Goal: Information Seeking & Learning: Learn about a topic

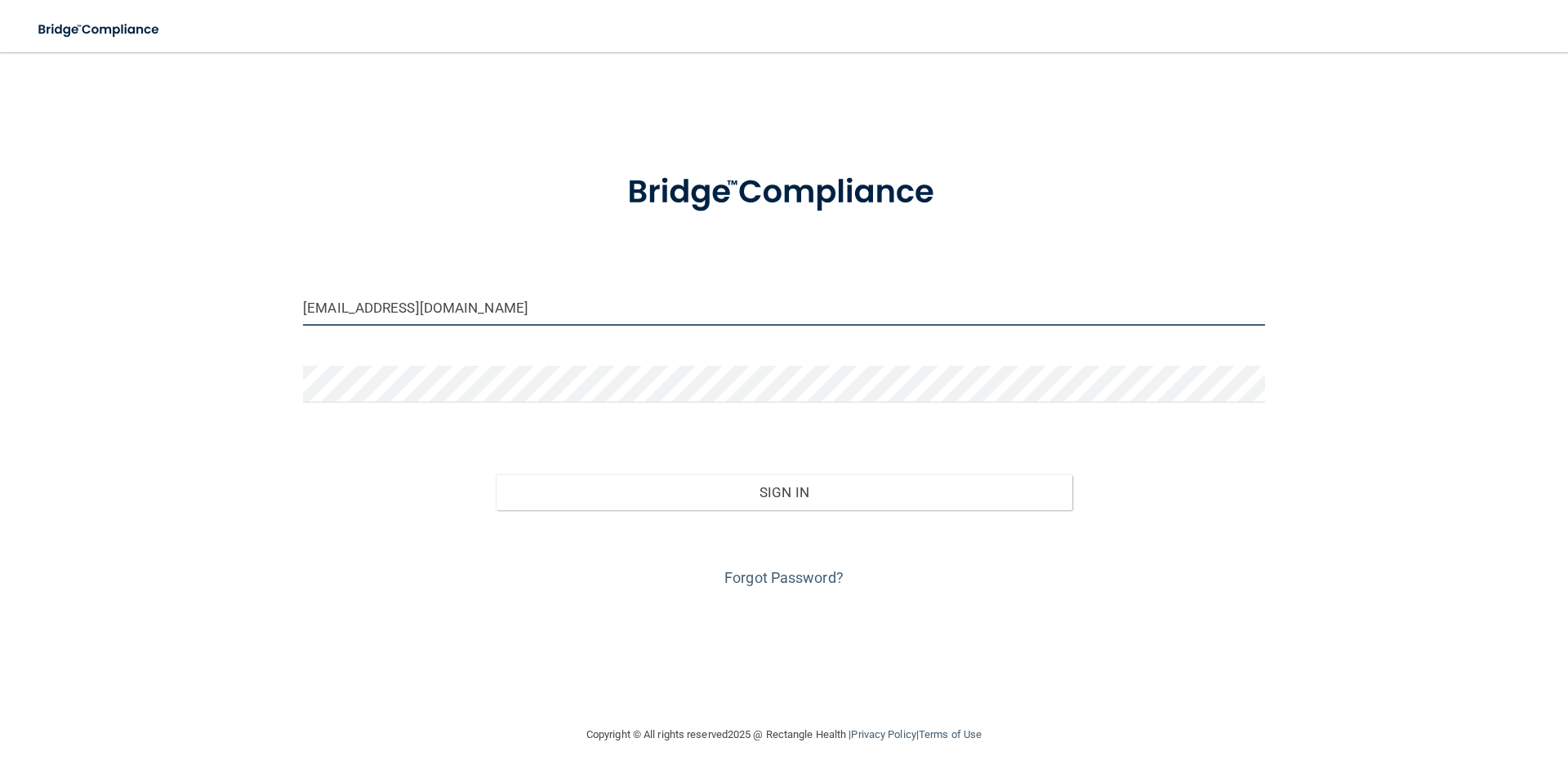
drag, startPoint x: 412, startPoint y: 307, endPoint x: 214, endPoint y: 324, distance: 198.7
click at [227, 324] on div "[EMAIL_ADDRESS][DOMAIN_NAME] Invalid email/password. You don't have permission …" at bounding box center [784, 389] width 1503 height 640
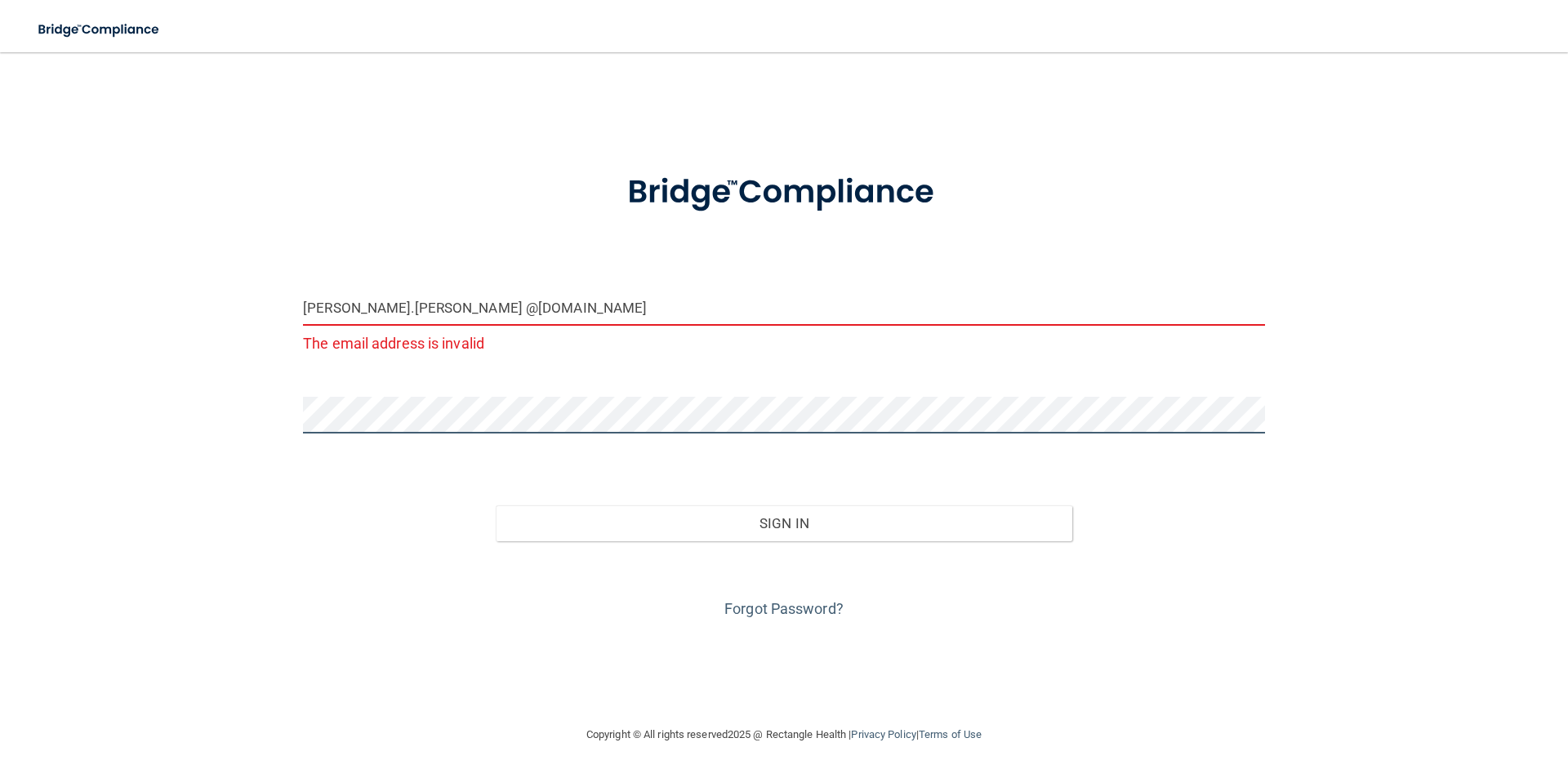
click at [274, 409] on div "[PERSON_NAME][EMAIL_ADDRESS][PERSON_NAME][DOMAIN_NAME] The email address is inv…" at bounding box center [784, 389] width 1503 height 640
click at [477, 314] on input "[PERSON_NAME].[PERSON_NAME] @[DOMAIN_NAME]" at bounding box center [784, 307] width 962 height 36
drag, startPoint x: 489, startPoint y: 307, endPoint x: 475, endPoint y: 309, distance: 14.1
click at [482, 308] on input "[PERSON_NAME].[PERSON_NAME] @[DOMAIN_NAME]" at bounding box center [784, 307] width 962 height 36
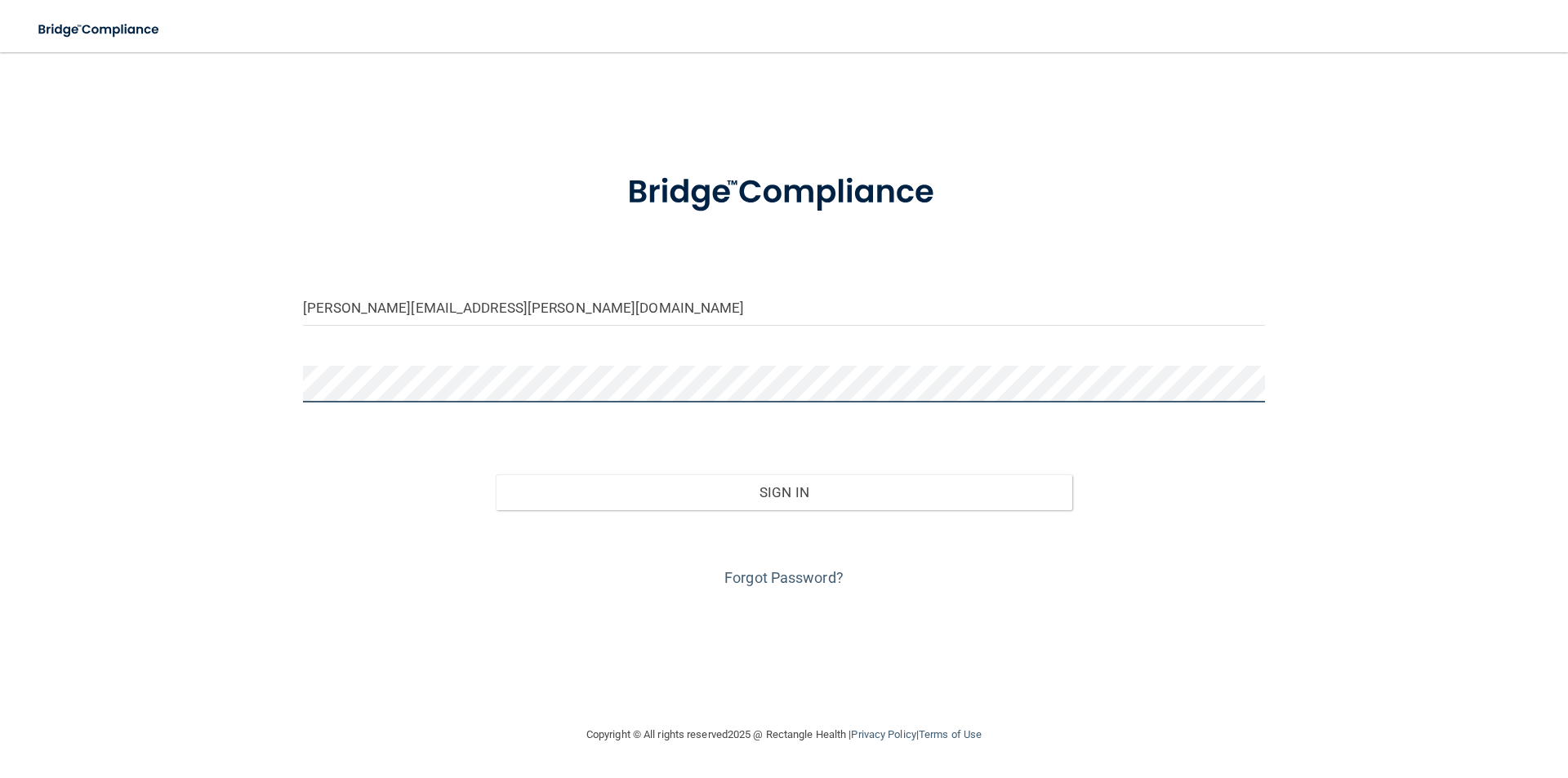
click at [495, 474] on button "Sign In" at bounding box center [784, 492] width 578 height 36
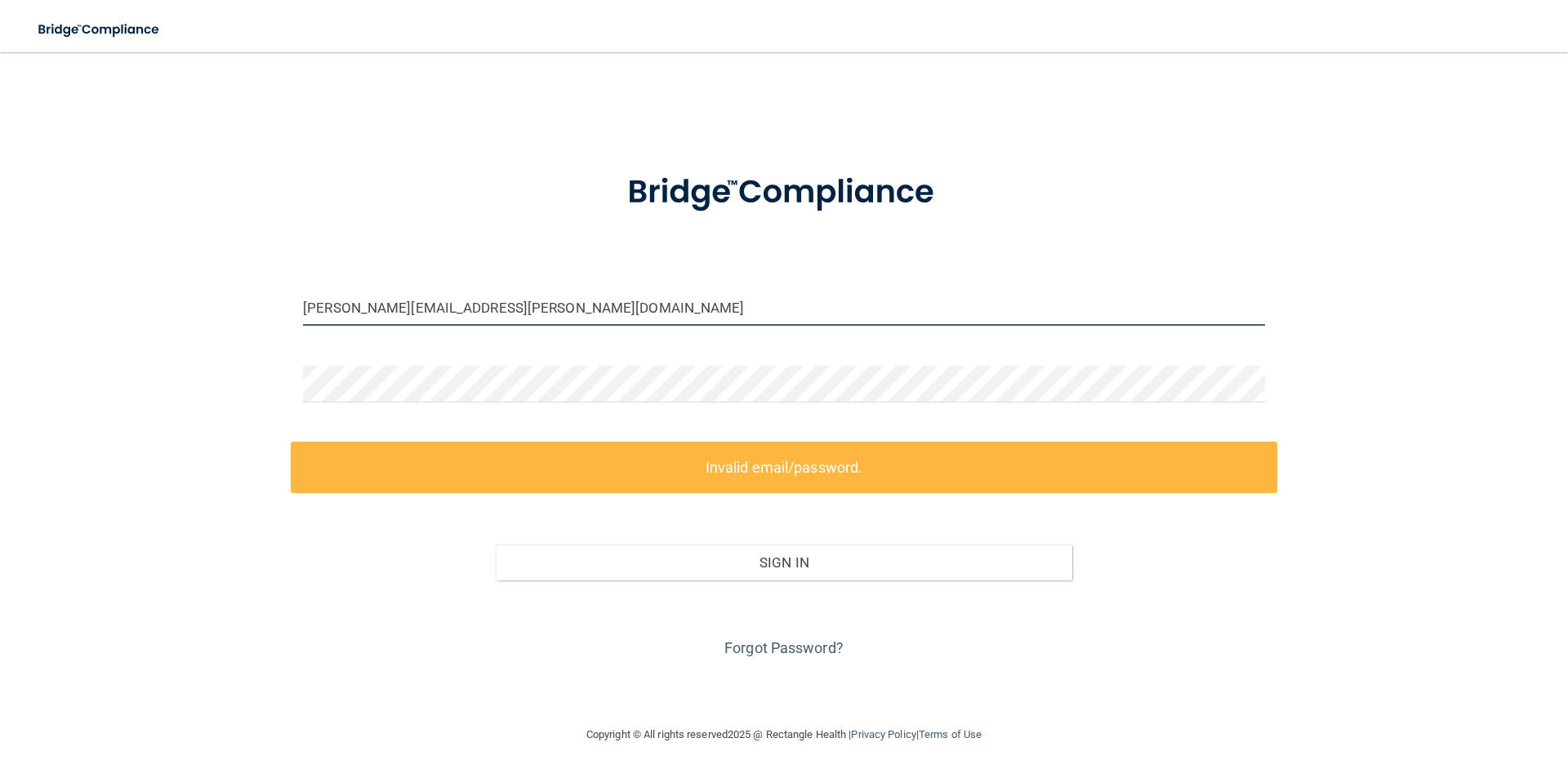
drag, startPoint x: 478, startPoint y: 308, endPoint x: 252, endPoint y: 337, distance: 227.9
click at [254, 337] on div "[PERSON_NAME][EMAIL_ADDRESS][PERSON_NAME][DOMAIN_NAME] Invalid email/password. …" at bounding box center [784, 389] width 1503 height 640
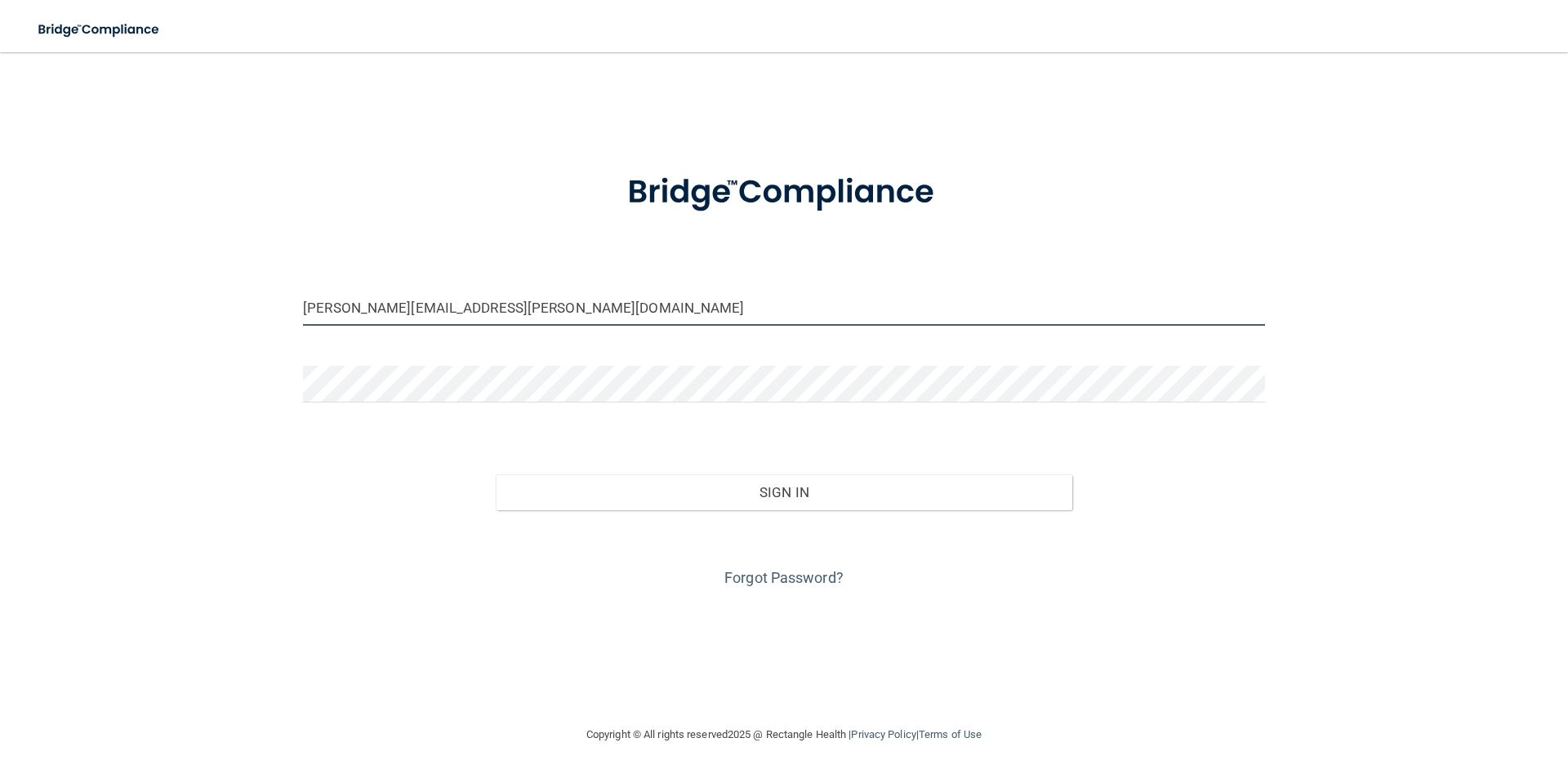
type input "[PERSON_NAME][EMAIL_ADDRESS][PERSON_NAME][DOMAIN_NAME]"
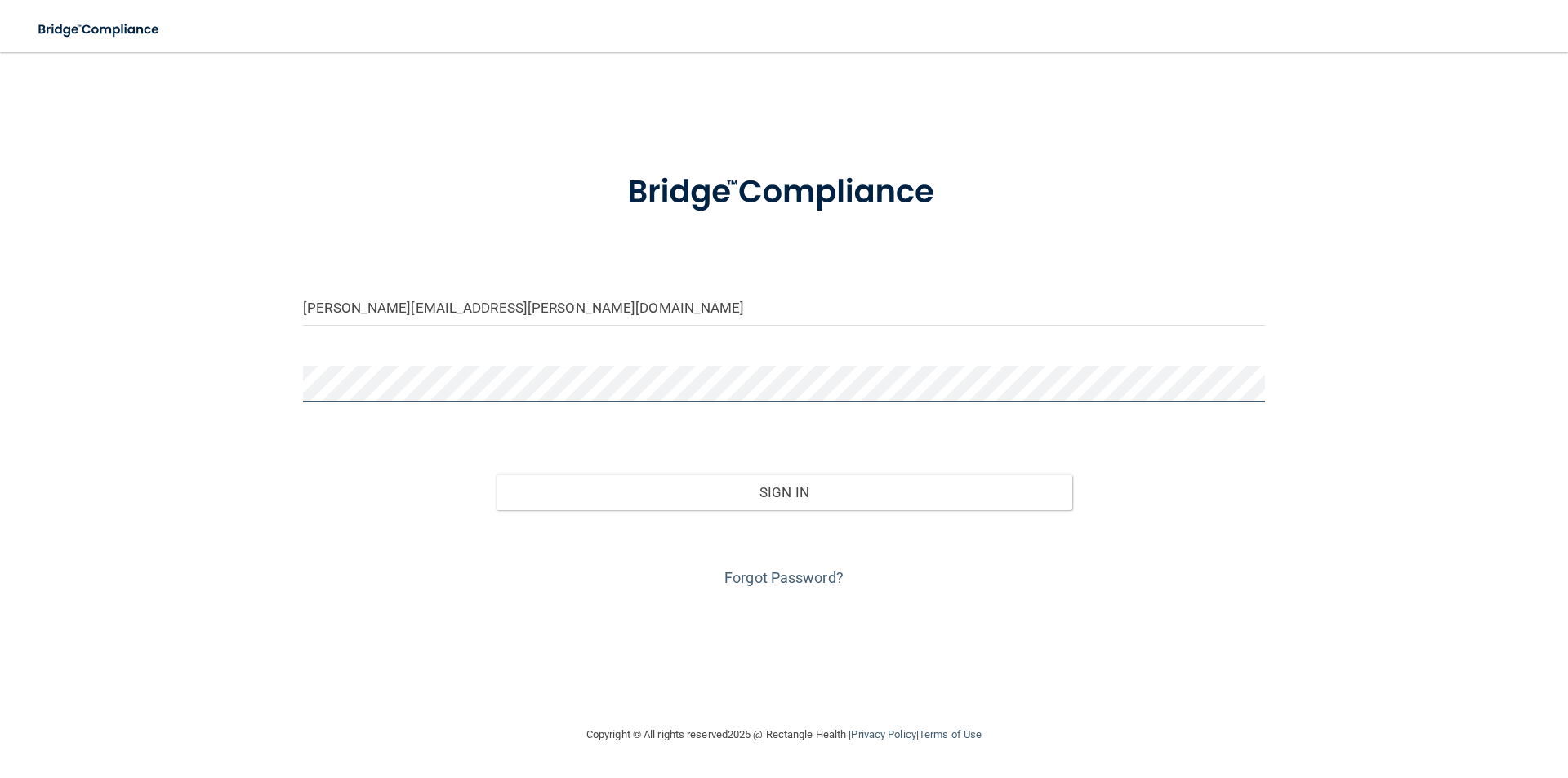
click at [495, 474] on button "Sign In" at bounding box center [784, 492] width 578 height 36
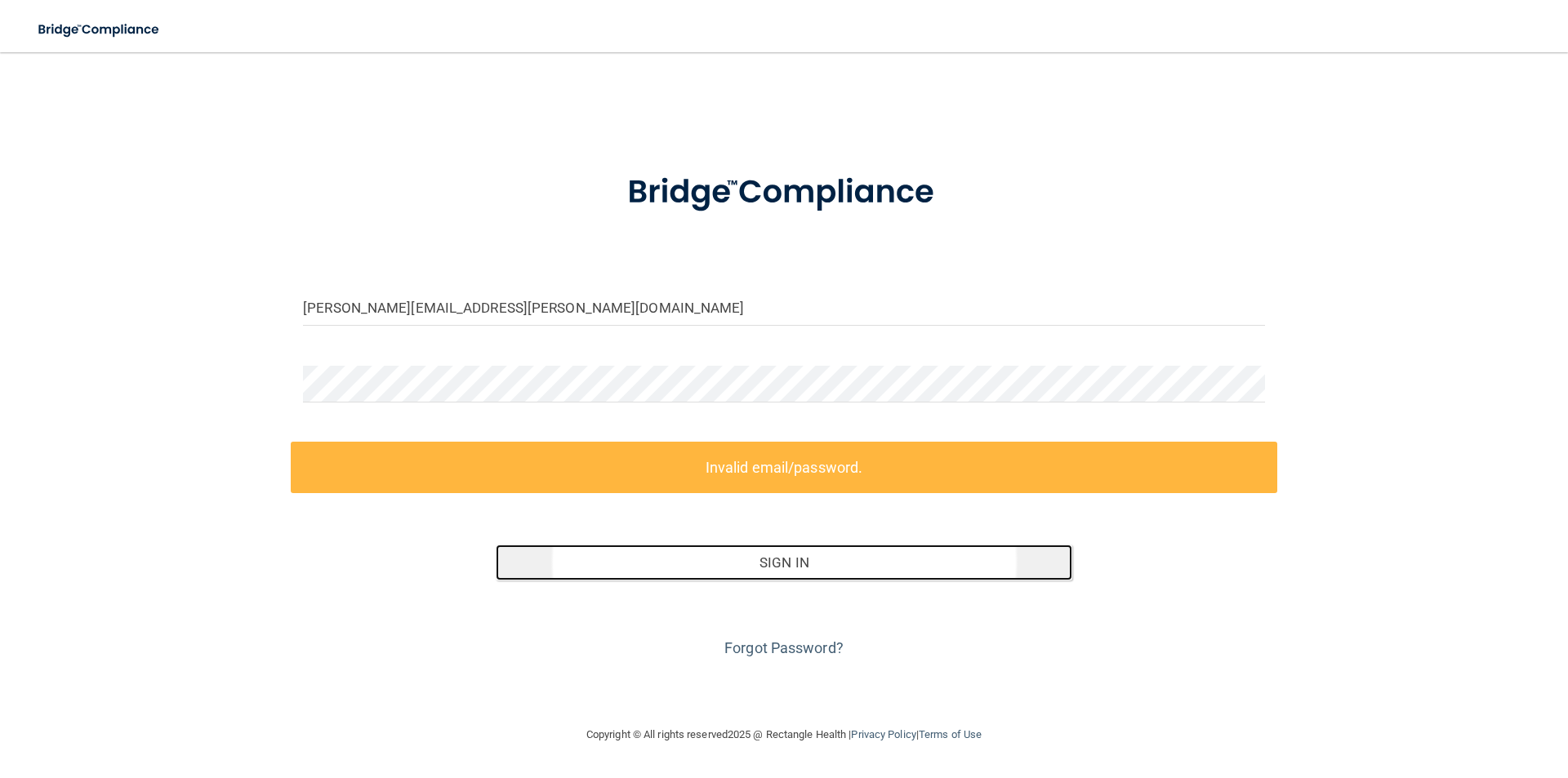
click at [790, 573] on button "Sign In" at bounding box center [784, 562] width 578 height 36
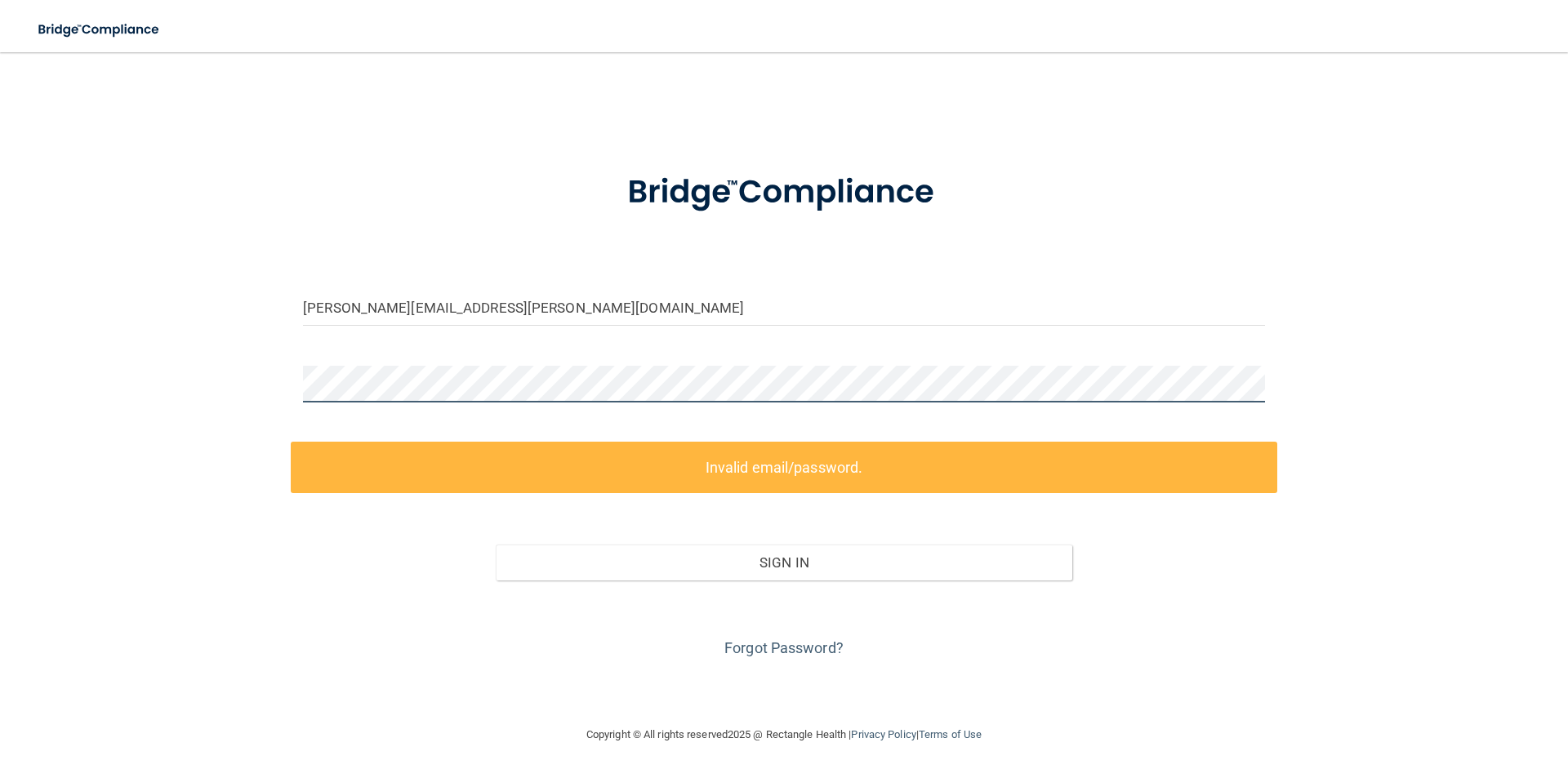
click at [252, 398] on div "[PERSON_NAME][EMAIL_ADDRESS][PERSON_NAME][DOMAIN_NAME] Invalid email/password. …" at bounding box center [784, 389] width 1503 height 640
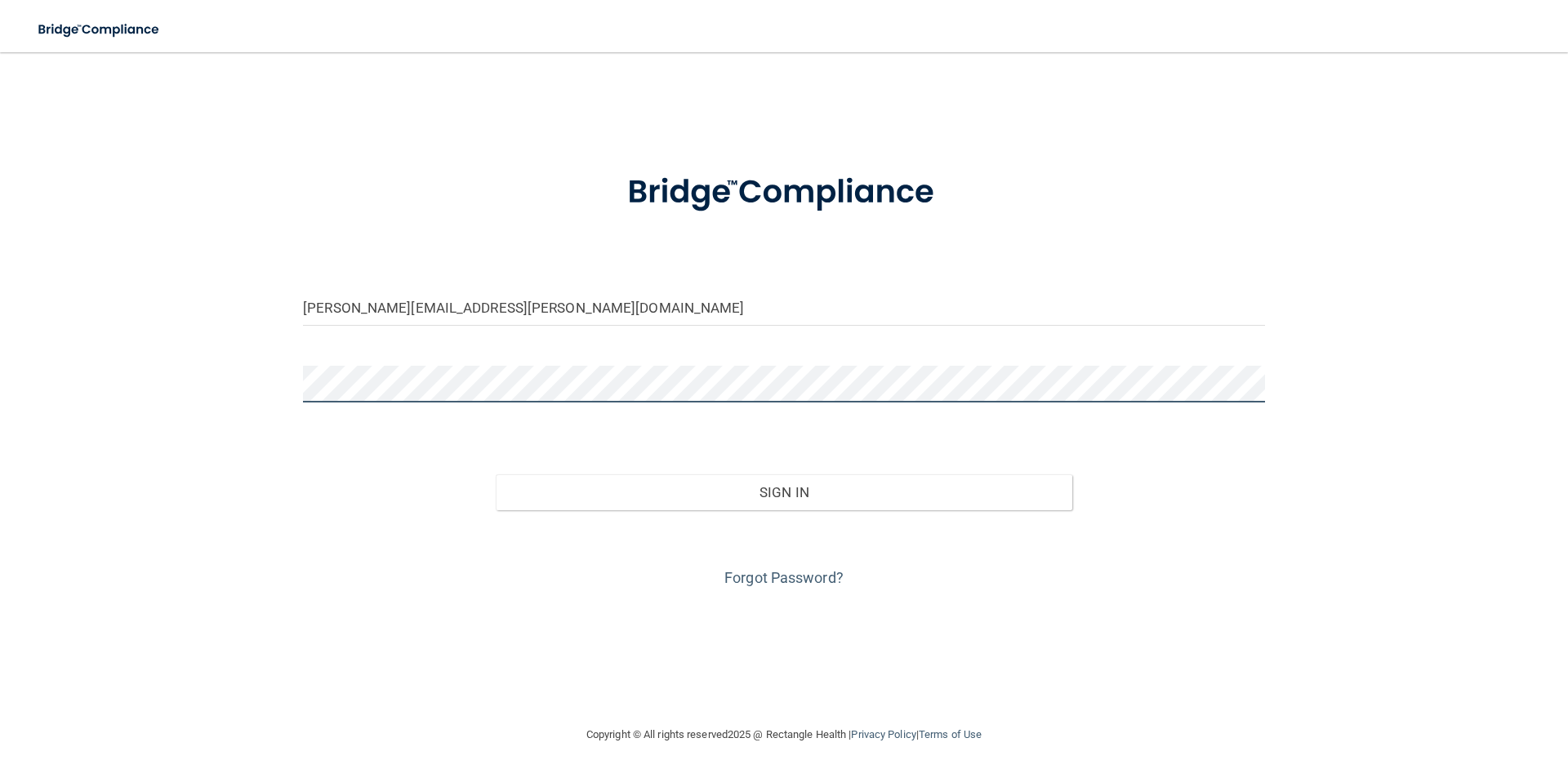
click at [495, 474] on button "Sign In" at bounding box center [784, 492] width 578 height 36
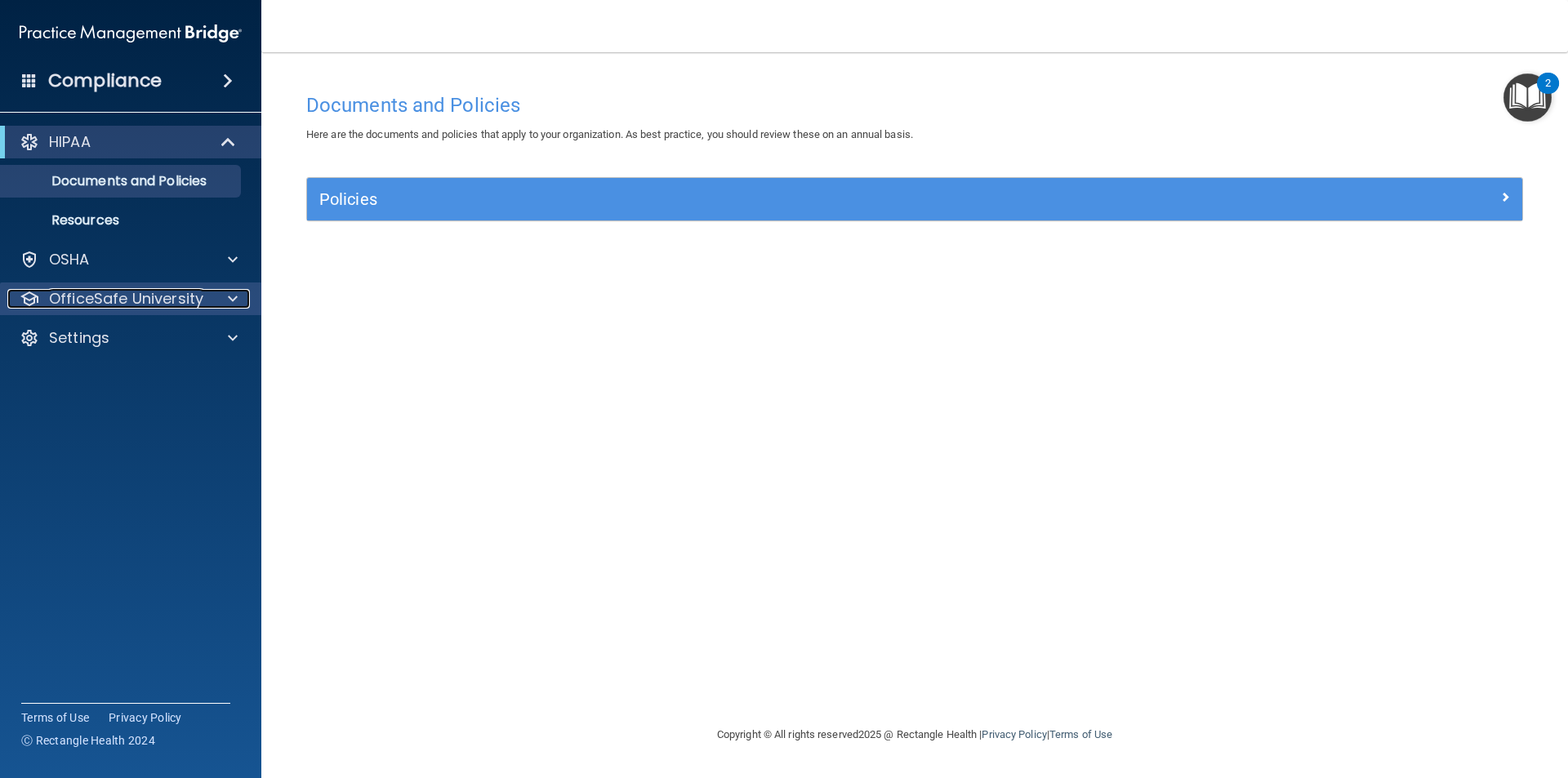
click at [228, 294] on span at bounding box center [233, 298] width 10 height 20
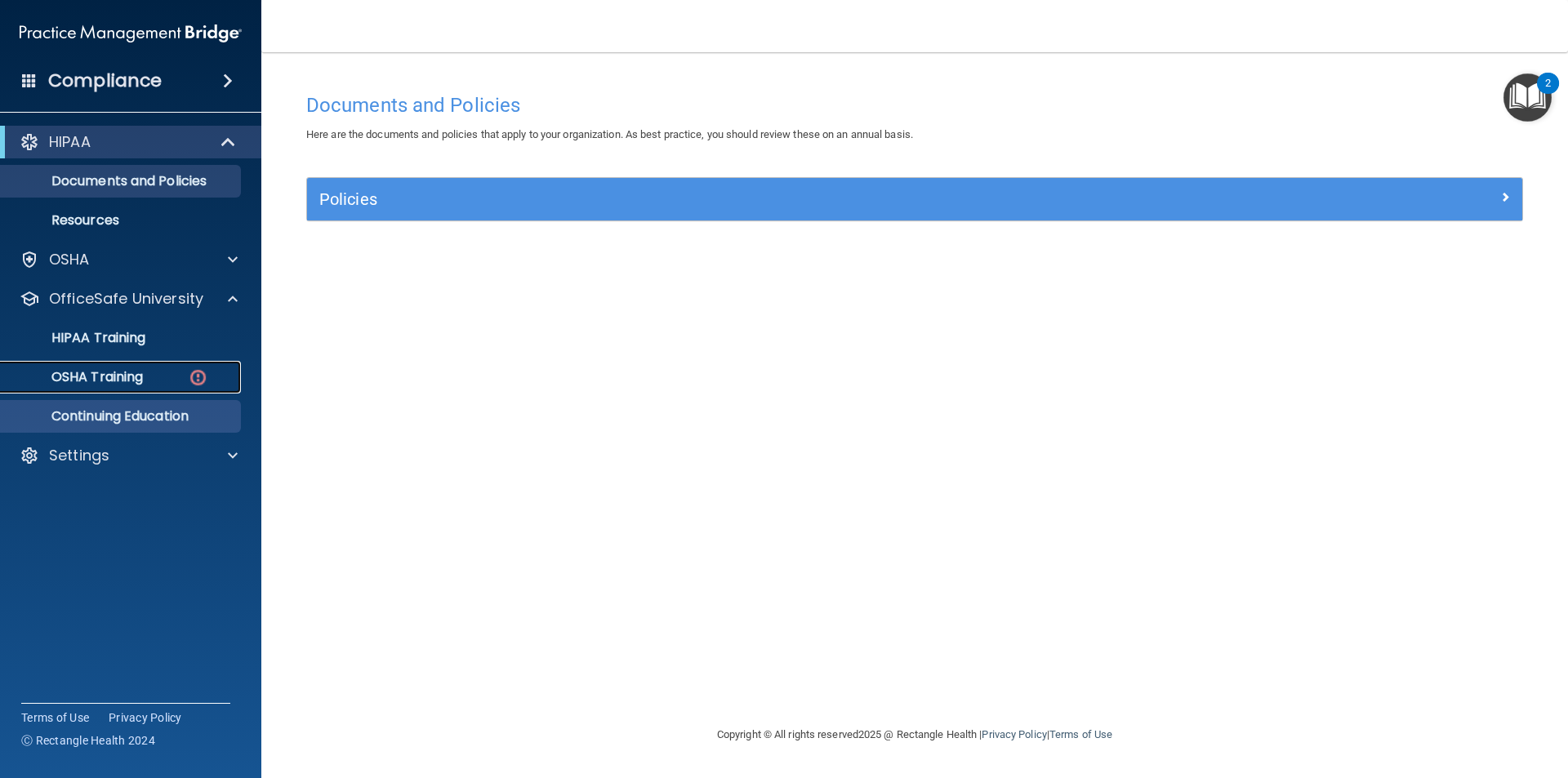
click at [108, 376] on p "OSHA Training" at bounding box center [76, 376] width 132 height 16
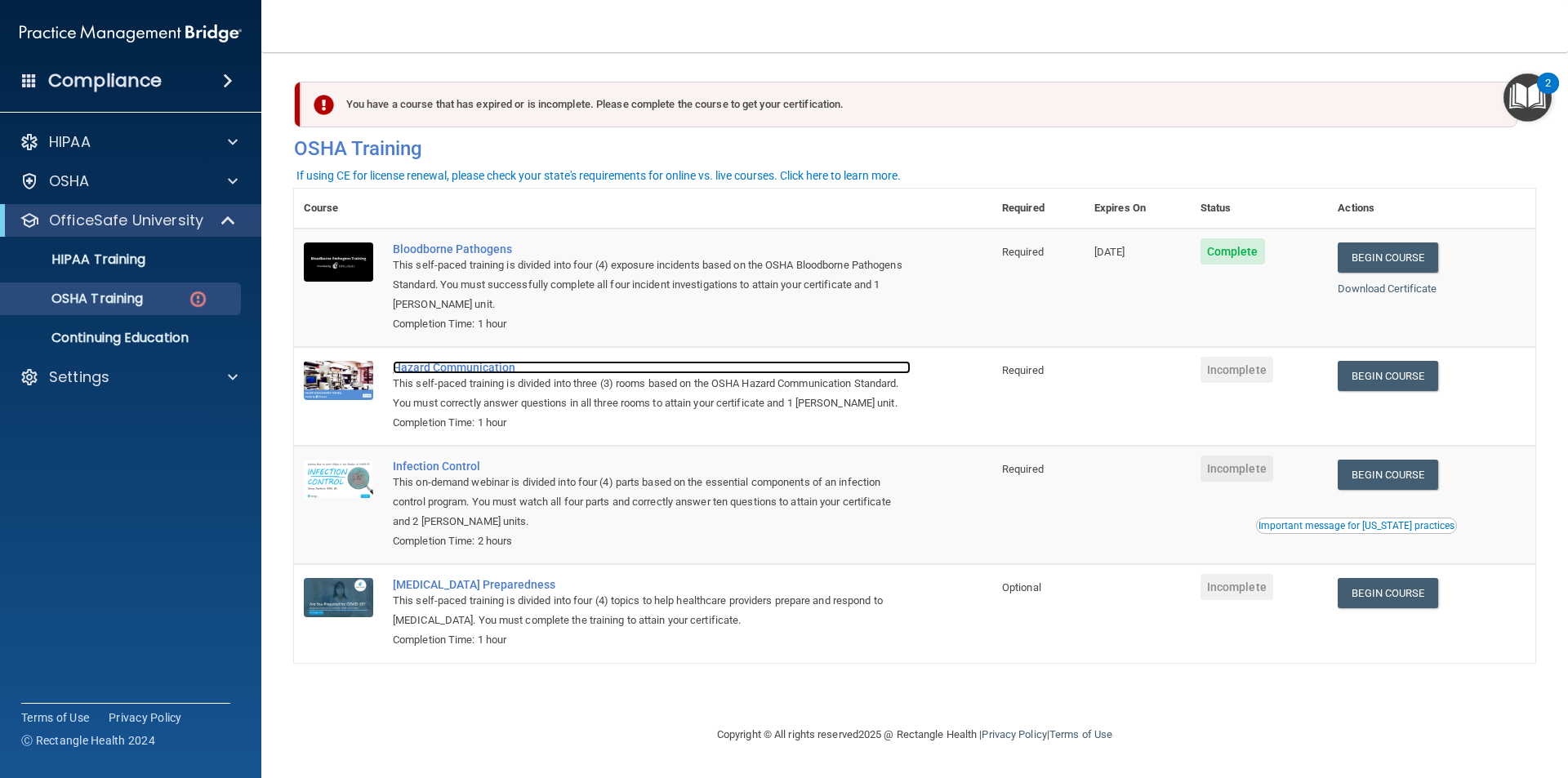
click at [502, 369] on div "Hazard Communication" at bounding box center [652, 367] width 518 height 13
